Goal: Information Seeking & Learning: Learn about a topic

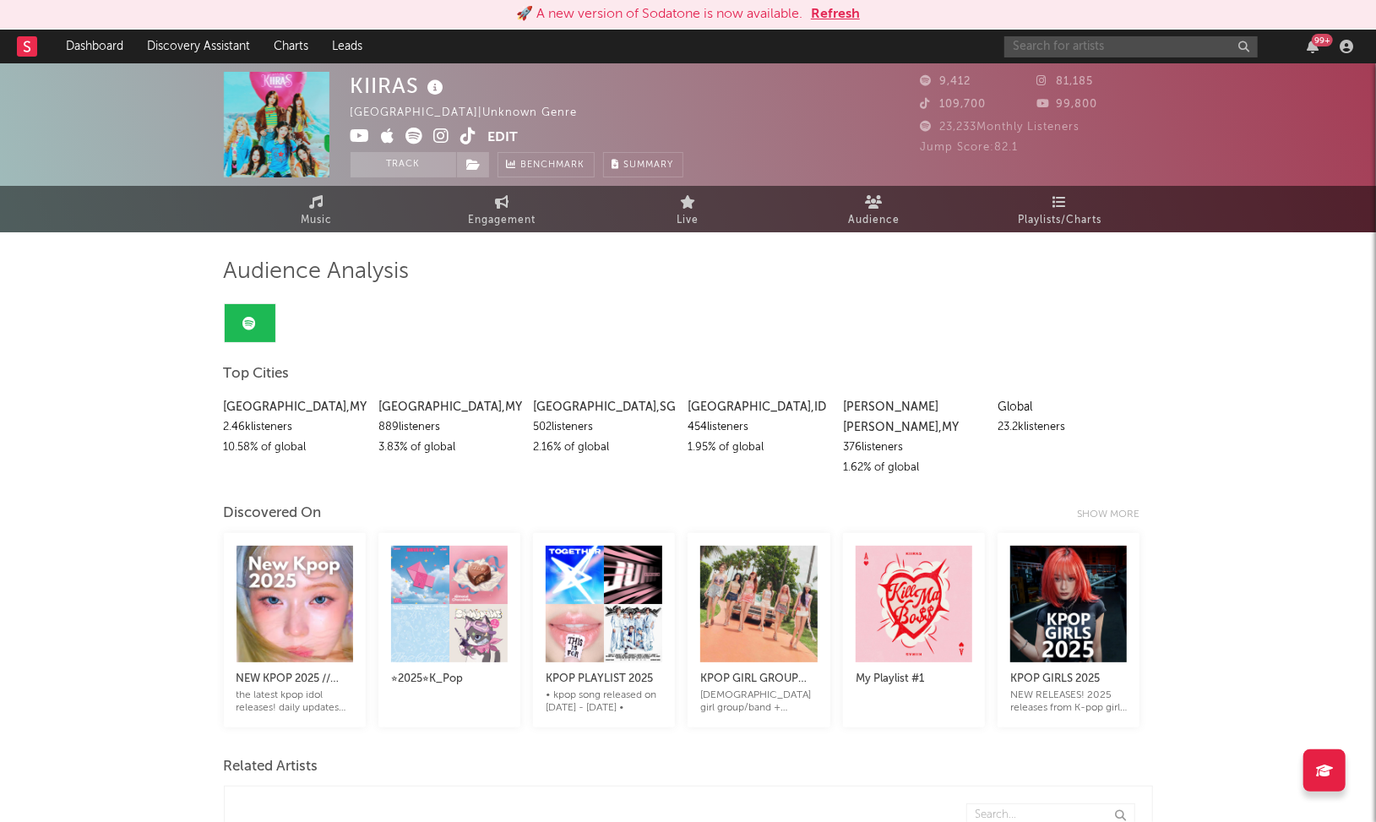
drag, startPoint x: 0, startPoint y: 0, endPoint x: 1135, endPoint y: 47, distance: 1136.0
click at [1135, 47] on input "text" at bounding box center [1130, 46] width 253 height 21
type input "[PERSON_NAME]"
click at [1107, 46] on input "[PERSON_NAME]" at bounding box center [1130, 46] width 253 height 21
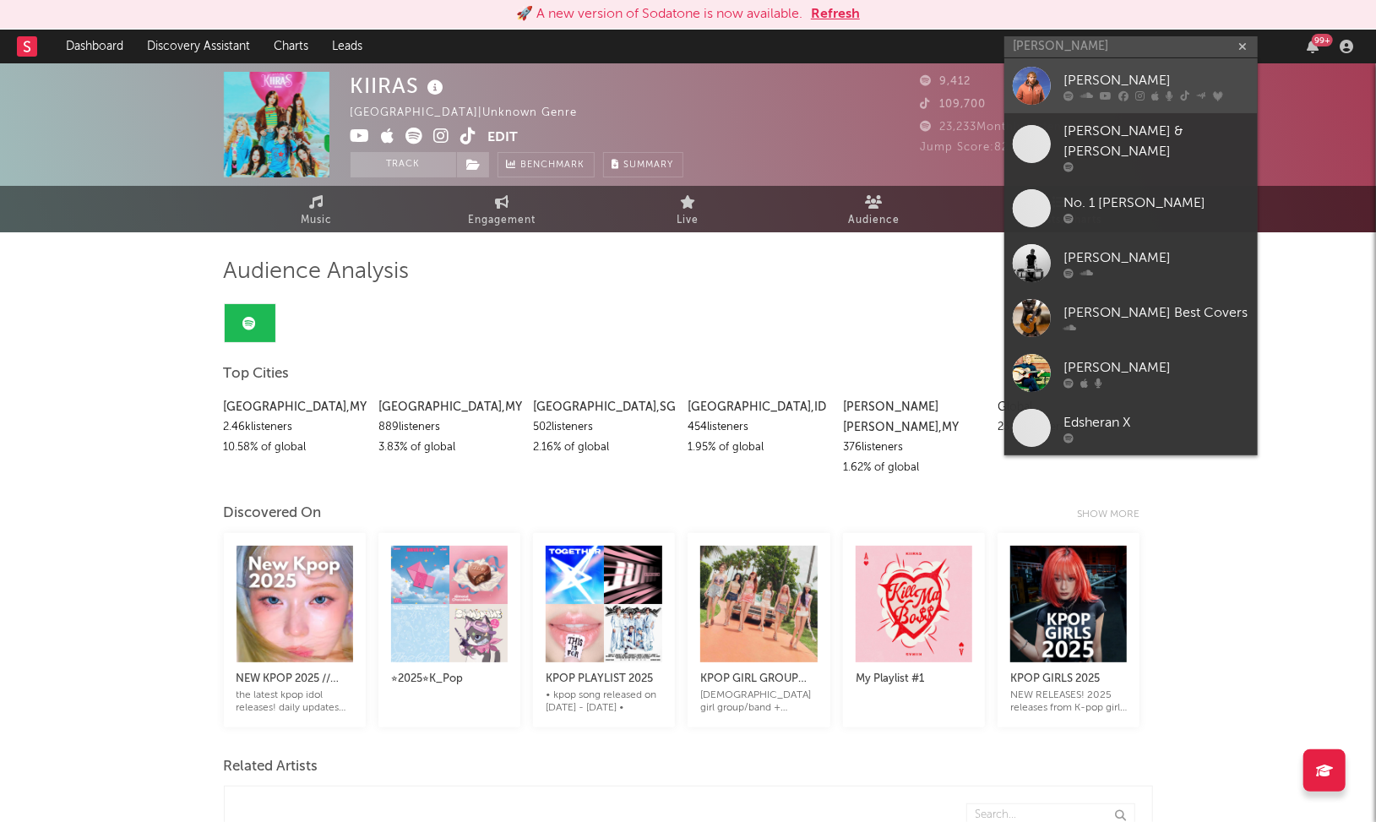
click at [1111, 78] on div "[PERSON_NAME]" at bounding box center [1156, 80] width 186 height 20
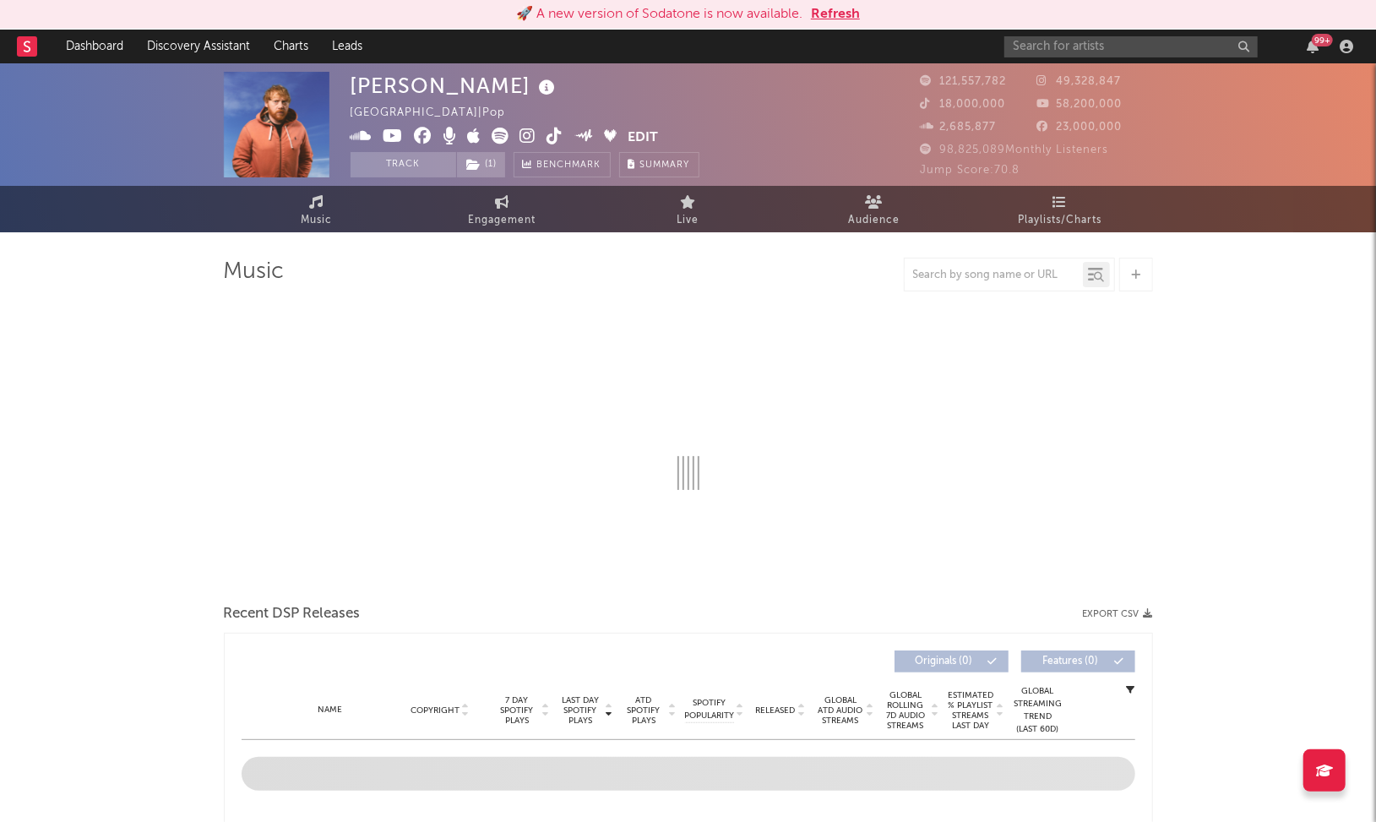
click at [1008, 166] on span "Jump Score: 70.8" at bounding box center [971, 170] width 100 height 11
select select "6m"
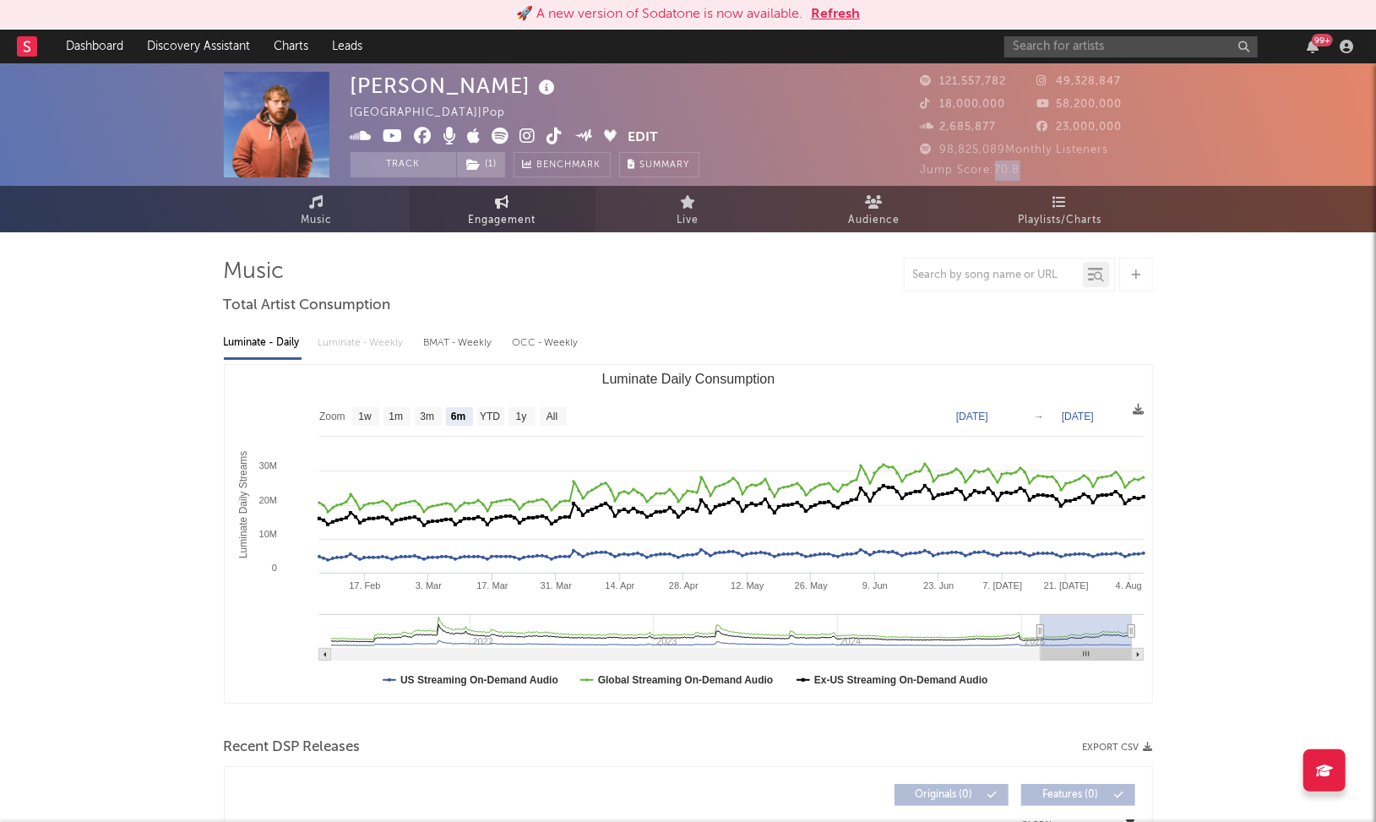
click at [503, 221] on span "Engagement" at bounding box center [503, 220] width 68 height 20
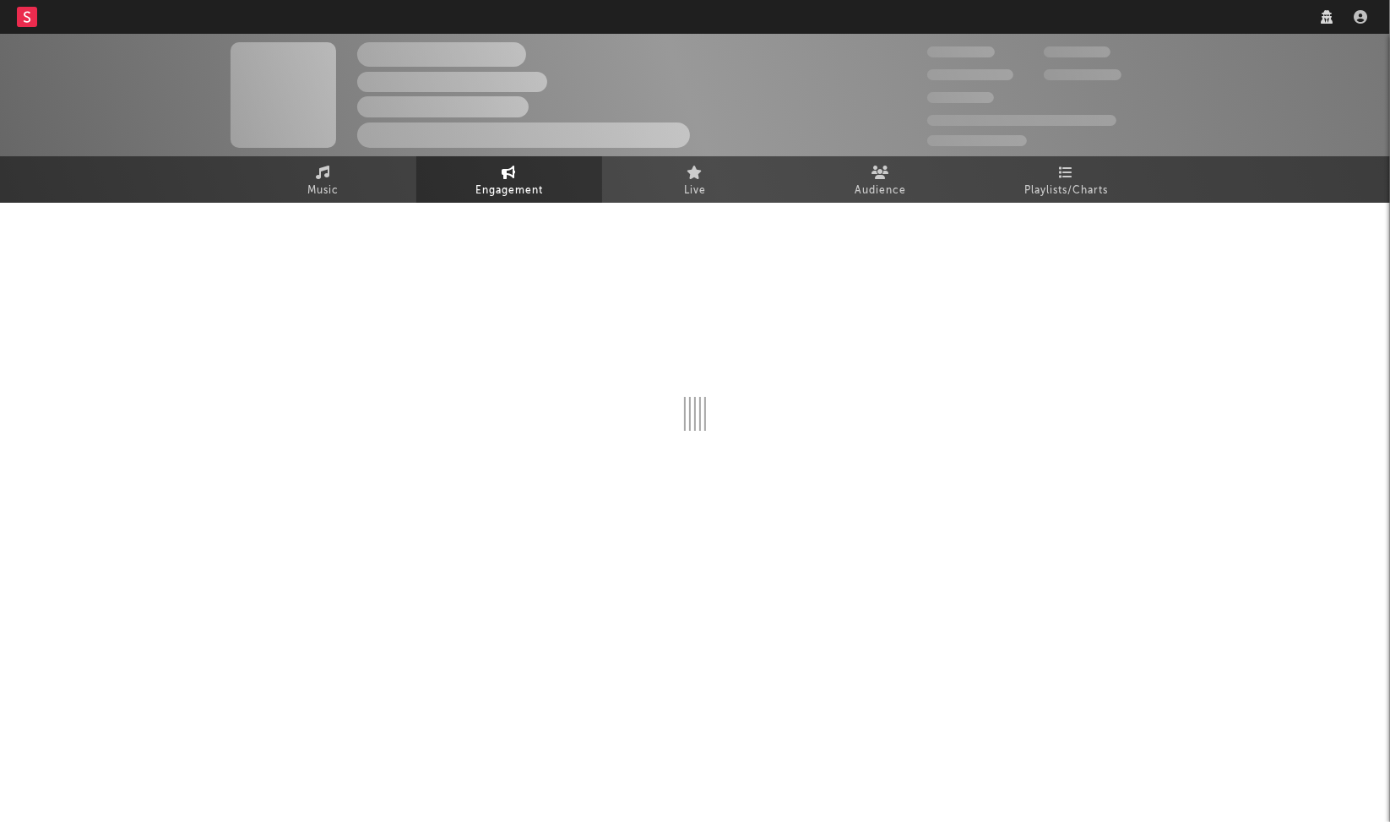
select select "1w"
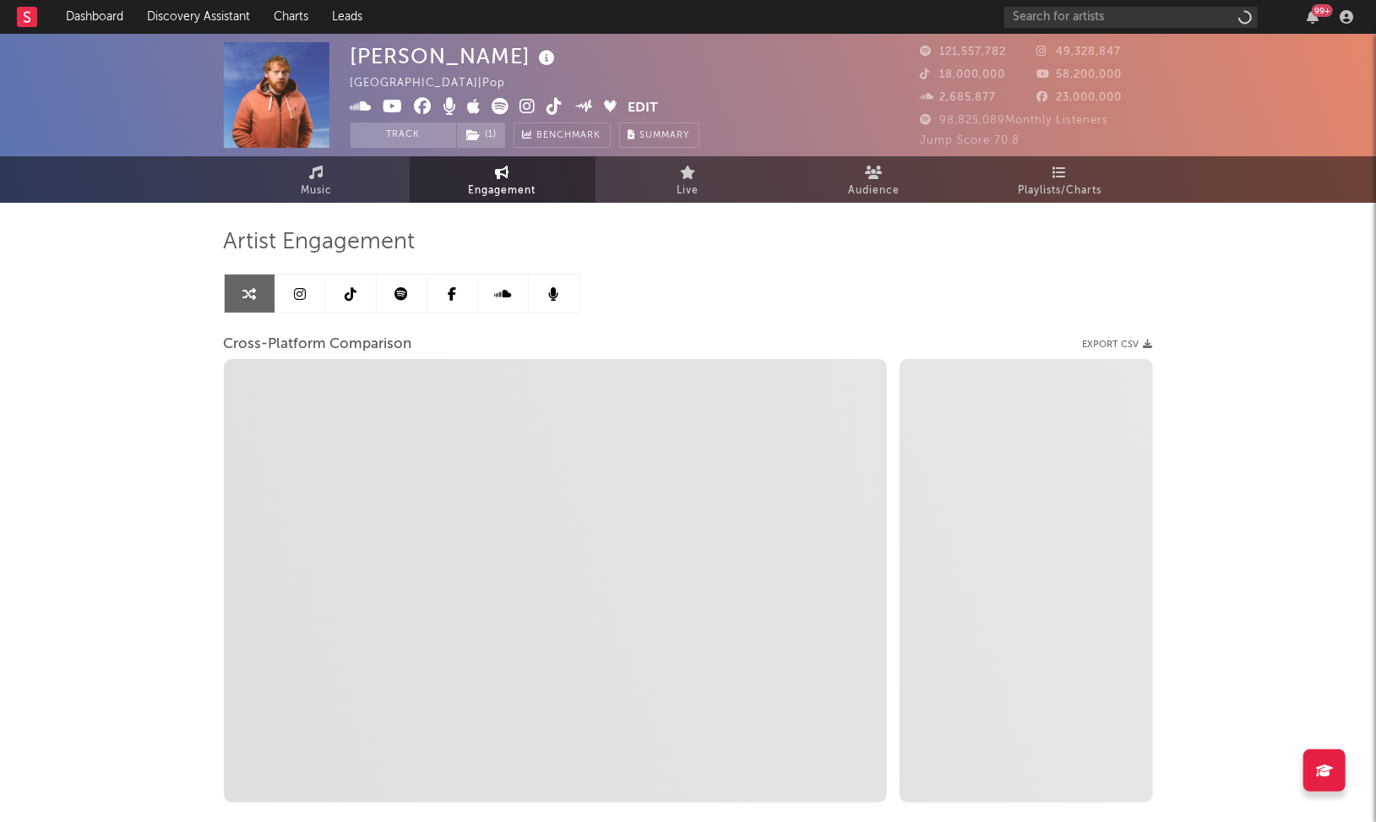
click at [397, 304] on link at bounding box center [402, 293] width 51 height 38
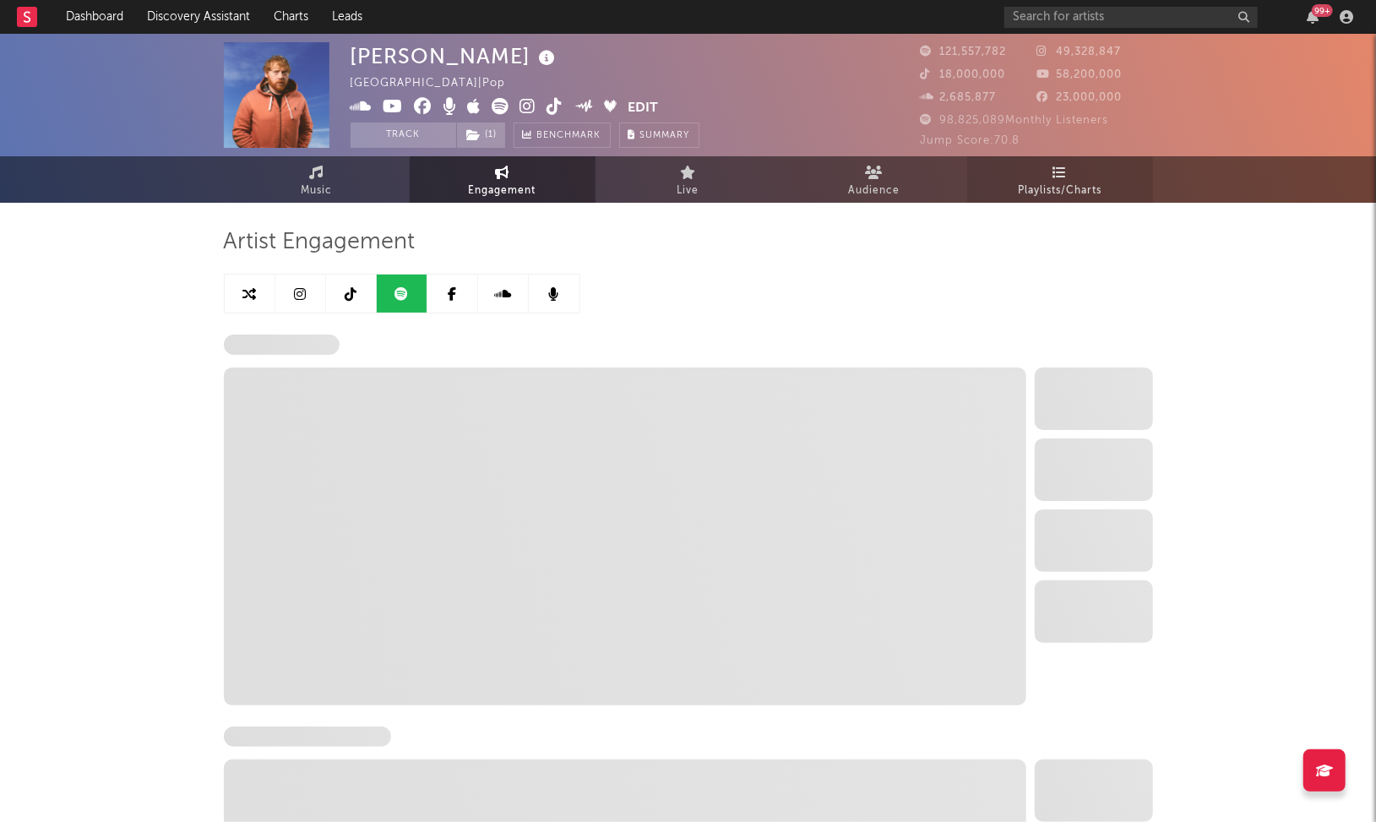
click at [1073, 200] on span "Playlists/Charts" at bounding box center [1060, 191] width 84 height 20
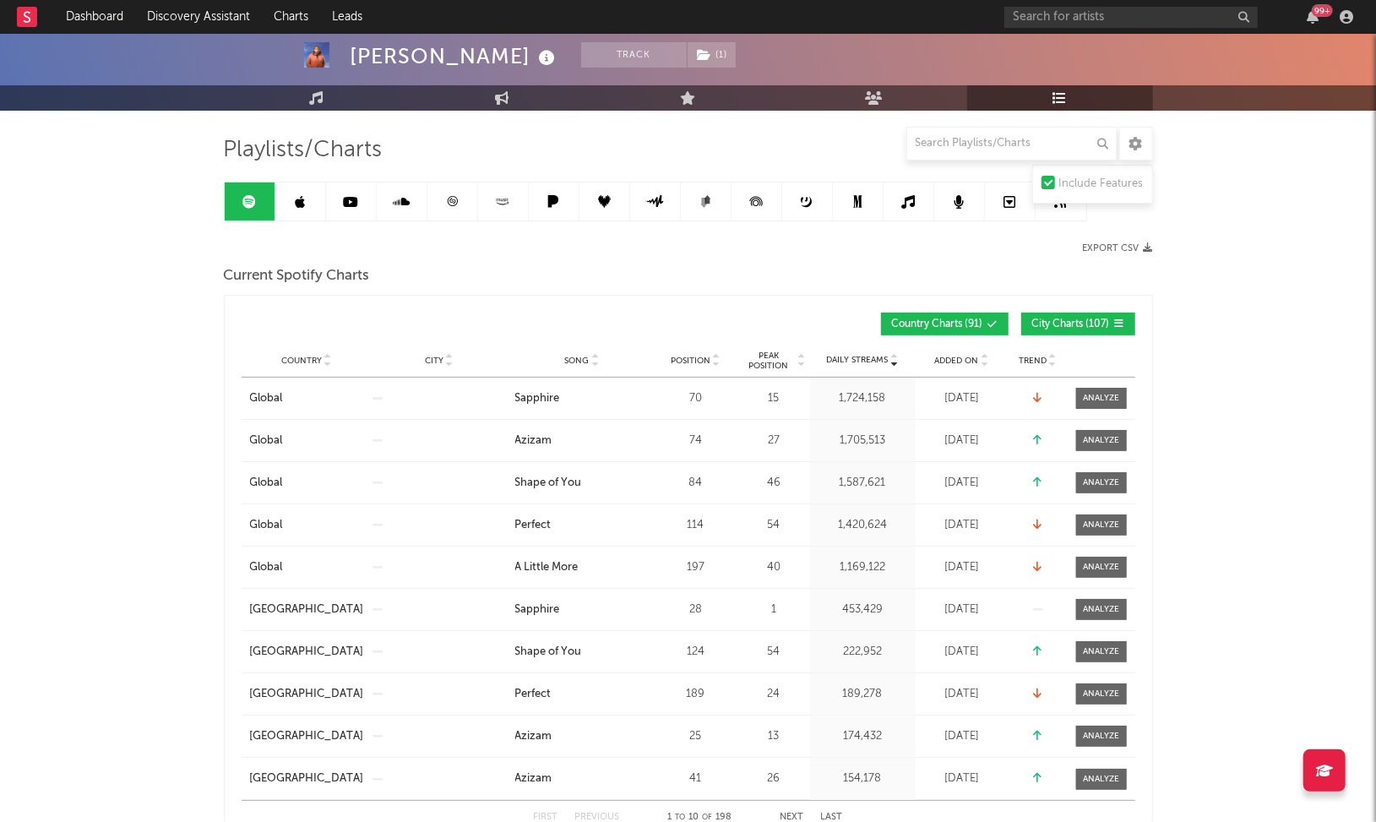
scroll to position [187, 0]
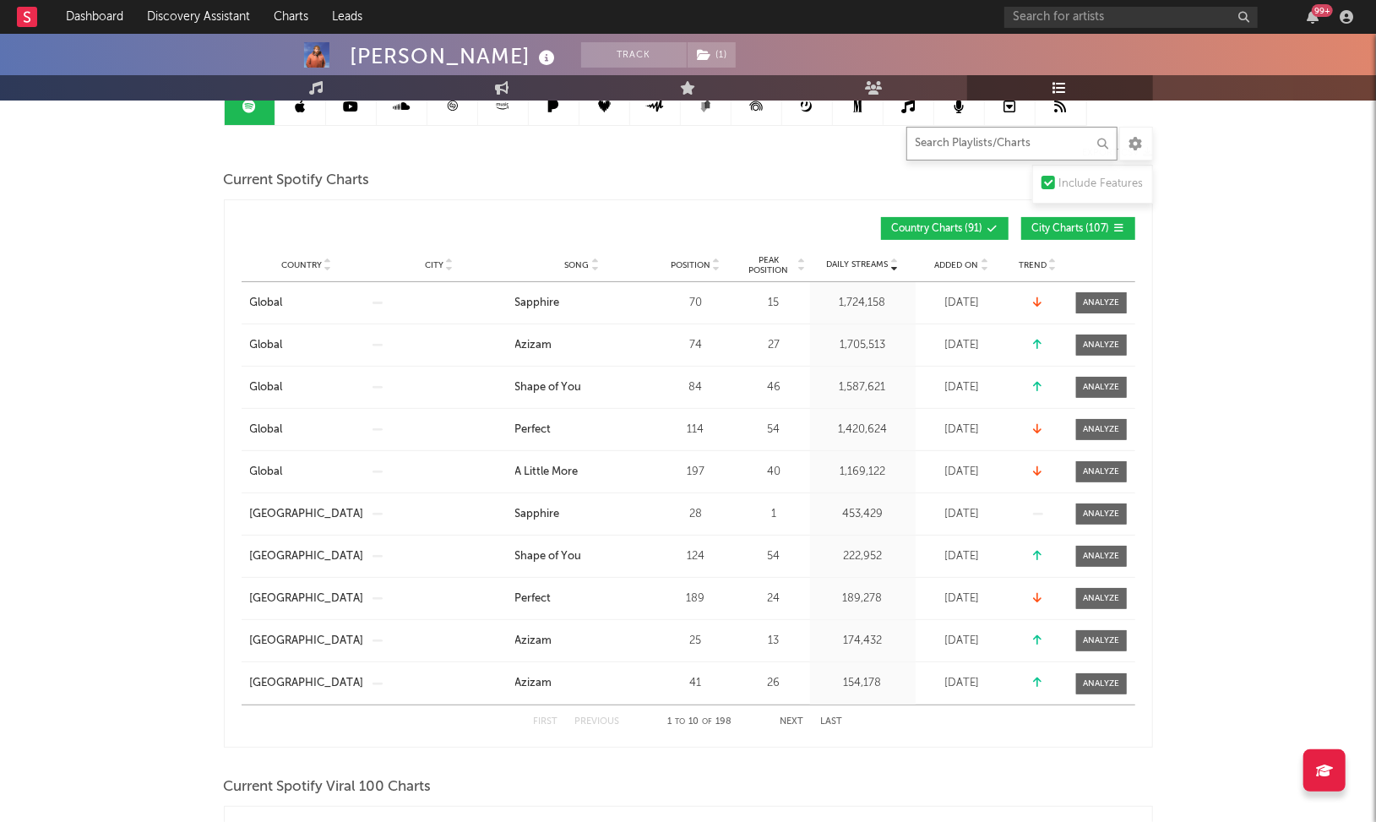
click at [1002, 149] on input "text" at bounding box center [1011, 144] width 211 height 34
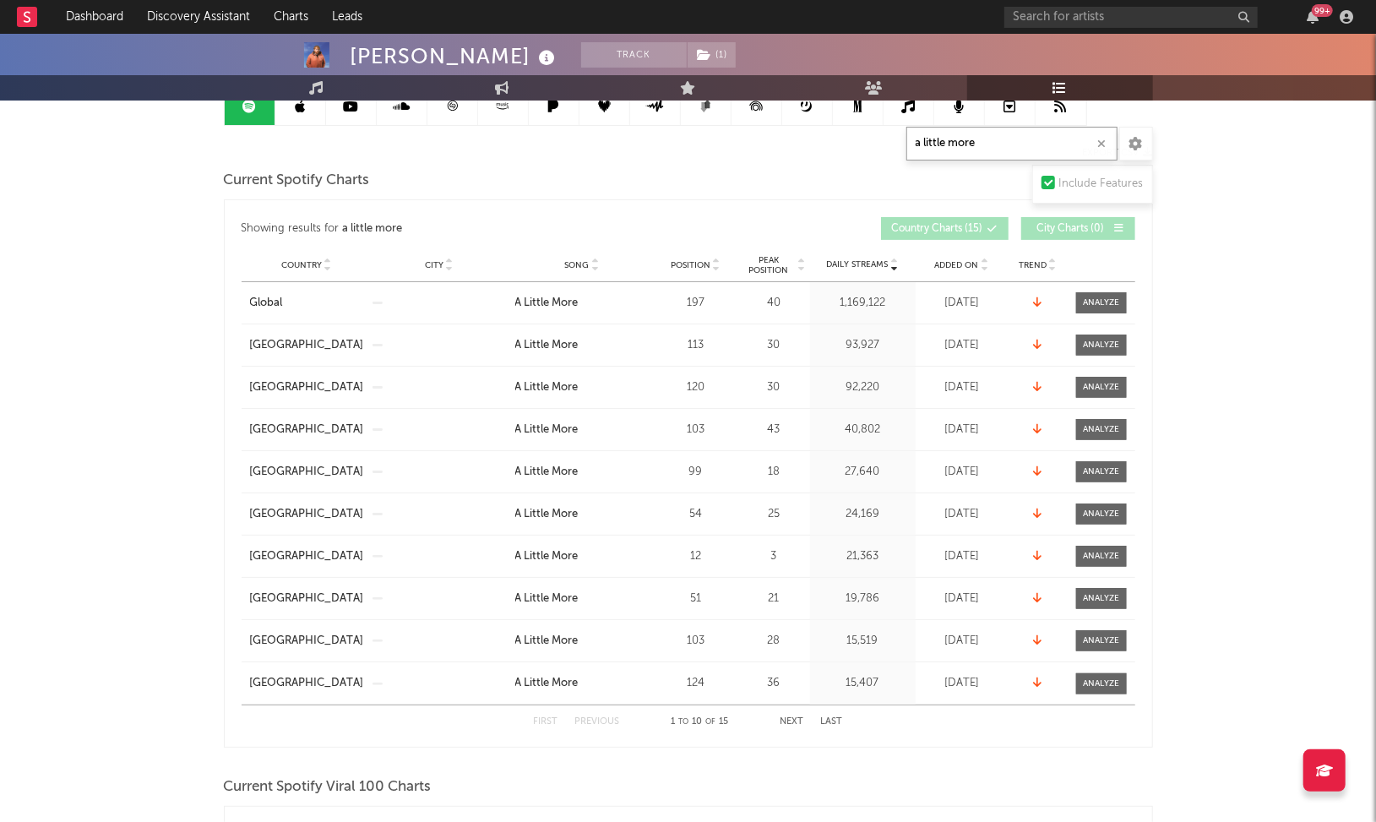
type input "a little more"
click at [800, 269] on icon at bounding box center [801, 268] width 8 height 7
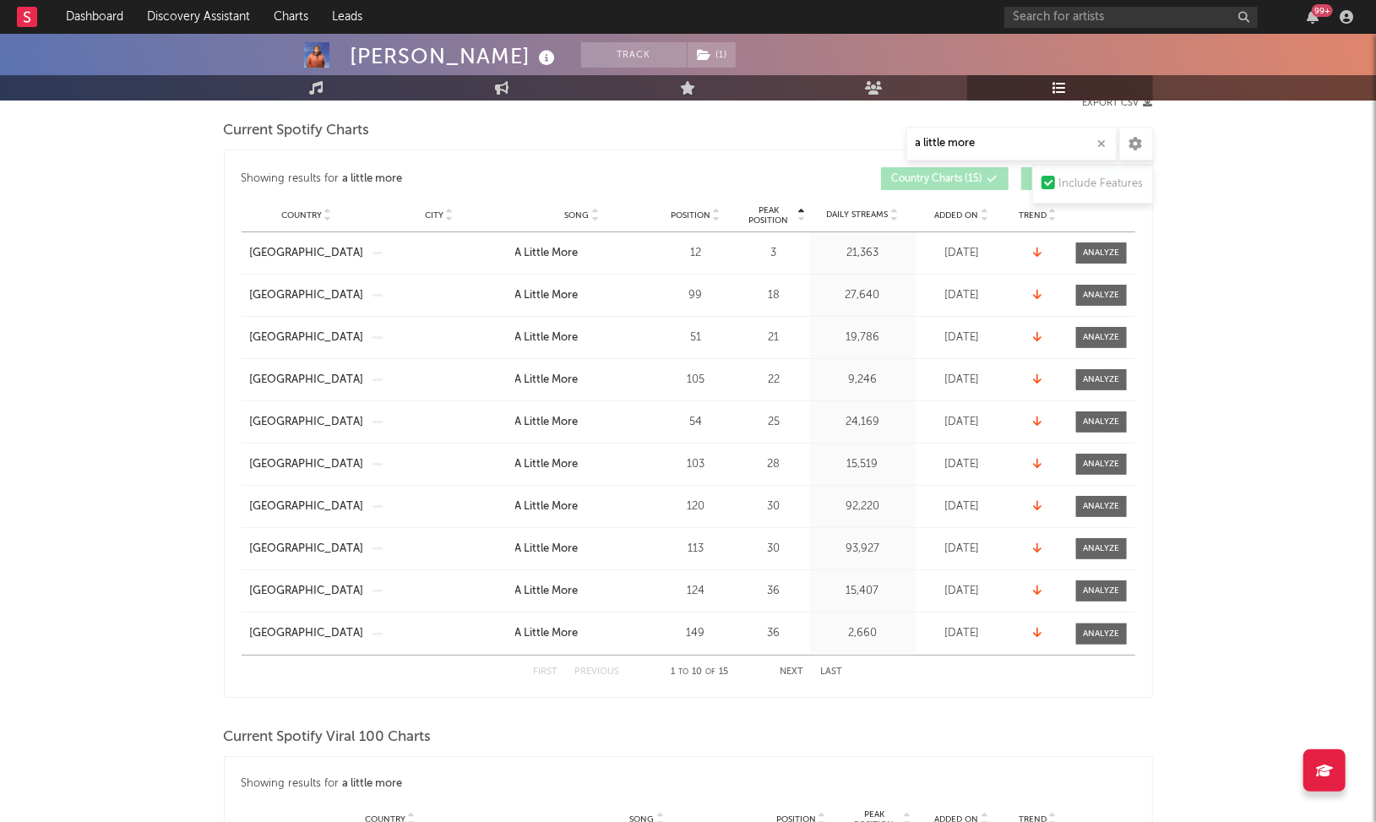
scroll to position [281, 0]
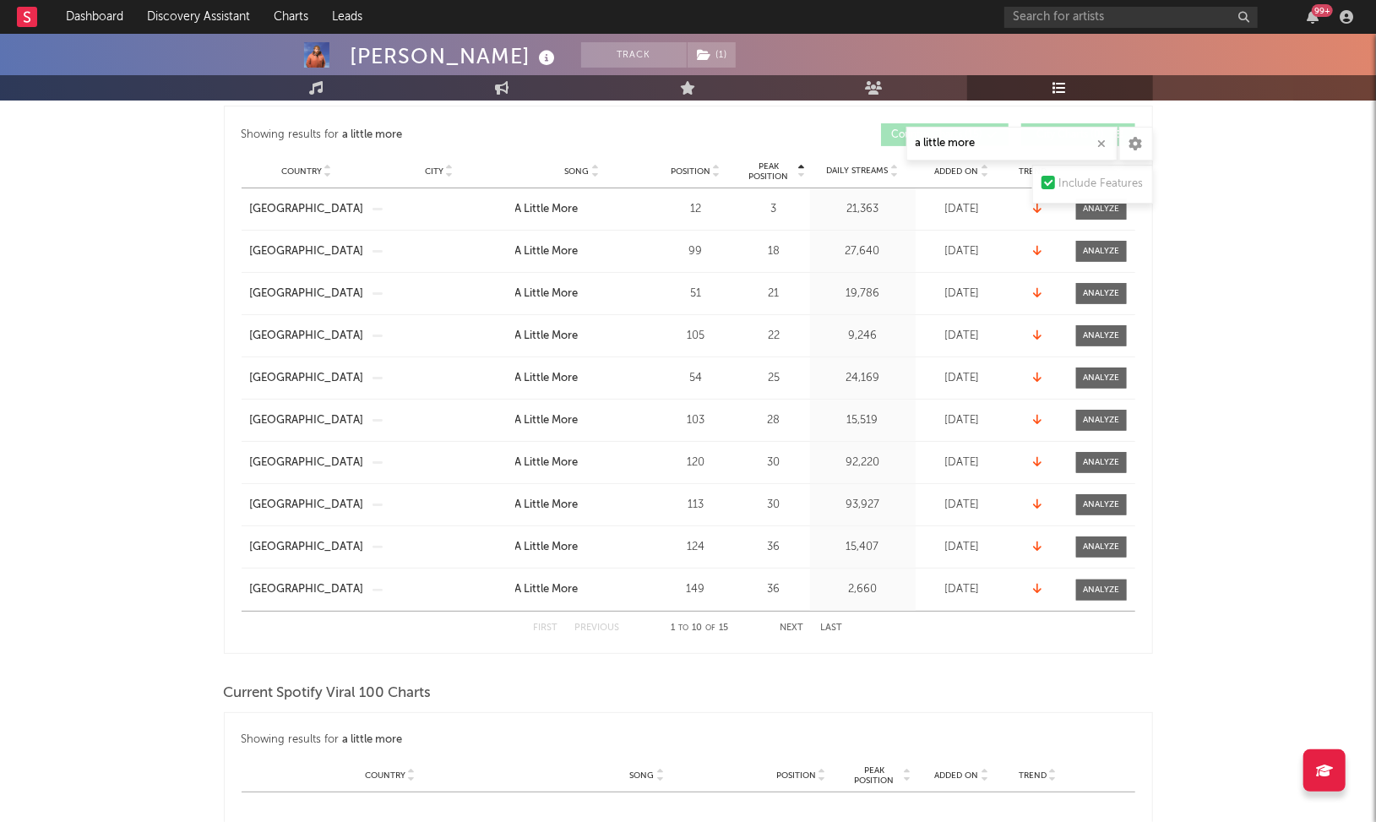
click at [791, 630] on button "Next" at bounding box center [792, 627] width 24 height 9
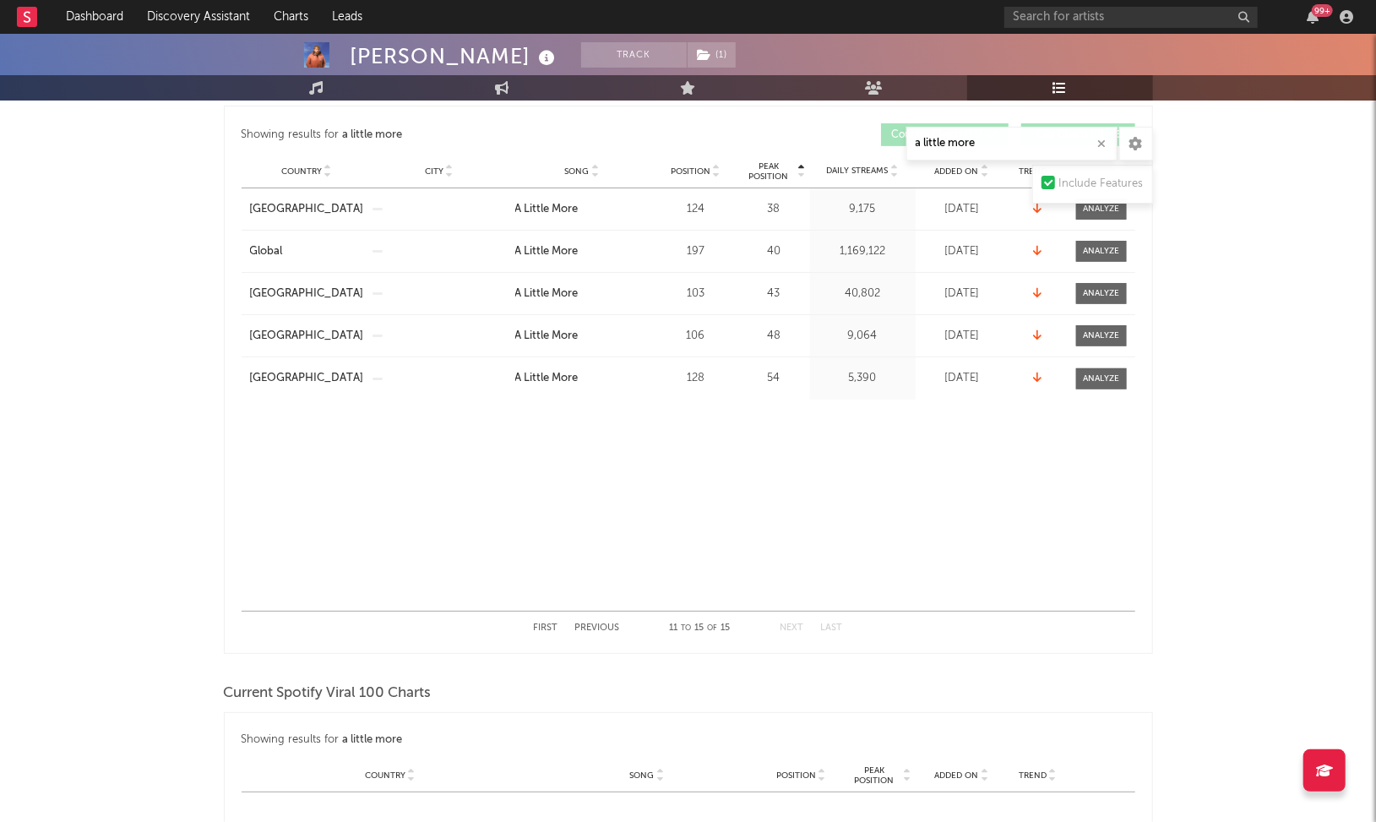
click at [588, 625] on button "Previous" at bounding box center [597, 627] width 45 height 9
